Goal: Book appointment/travel/reservation

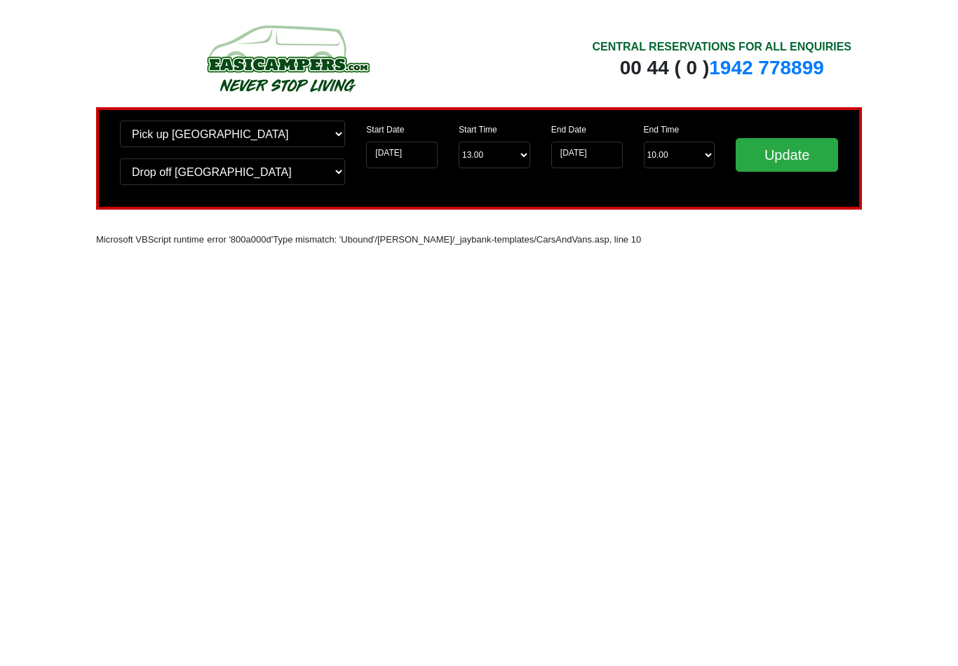
click at [783, 156] on input "Update" at bounding box center [787, 155] width 102 height 34
click at [787, 151] on input "Update" at bounding box center [787, 155] width 102 height 34
click at [335, 131] on select "Change pick up location? Pick up Edinburgh Birmingham Airport Blackburn Lancash…" at bounding box center [232, 134] width 225 height 27
select select "PRE1"
click at [330, 177] on select "Change drop off location? Drop off Edinburgh Birmingham Airport Blackburn Lanca…" at bounding box center [232, 171] width 225 height 27
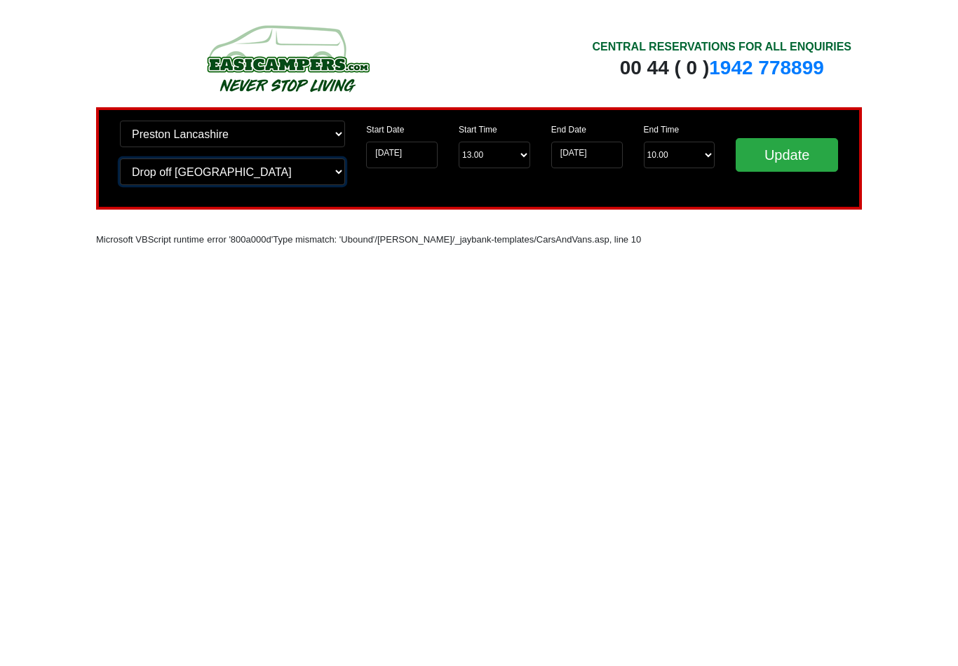
select select "PRE1"
click at [787, 160] on input "Update" at bounding box center [787, 155] width 102 height 34
click at [778, 156] on input "Update" at bounding box center [787, 155] width 102 height 34
